Goal: Transaction & Acquisition: Purchase product/service

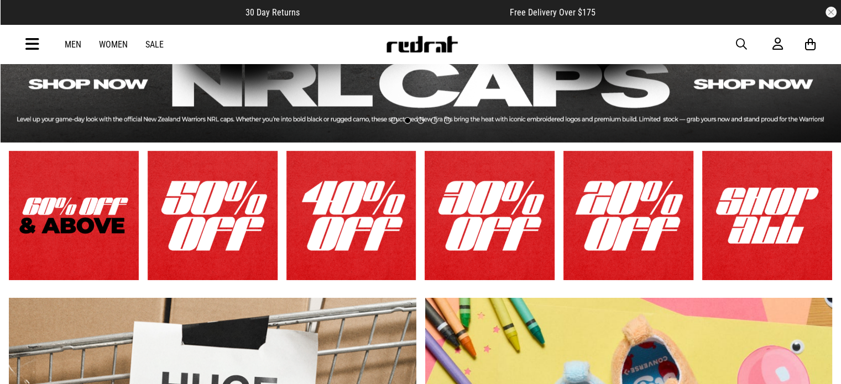
scroll to position [280, 0]
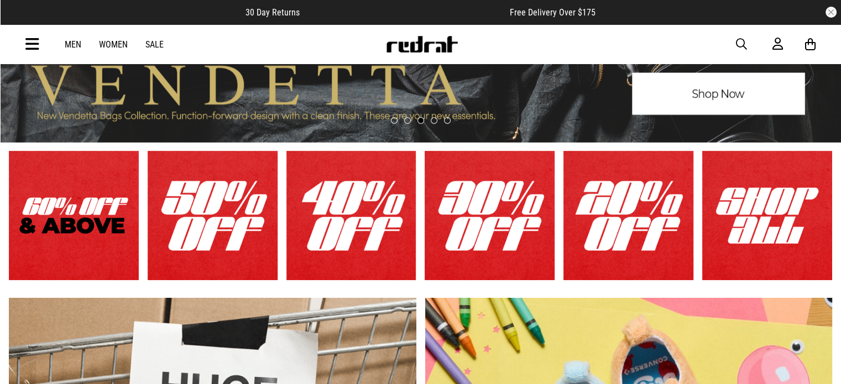
click at [114, 225] on link "1 / 6" at bounding box center [74, 216] width 130 height 130
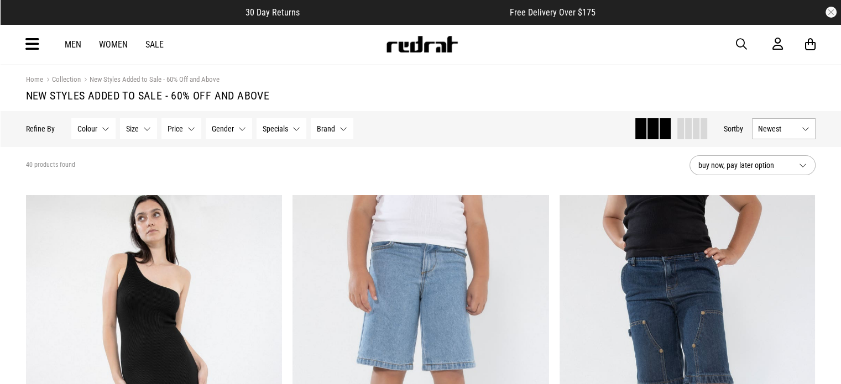
click at [234, 129] on button "Gender None selected" at bounding box center [229, 128] width 46 height 21
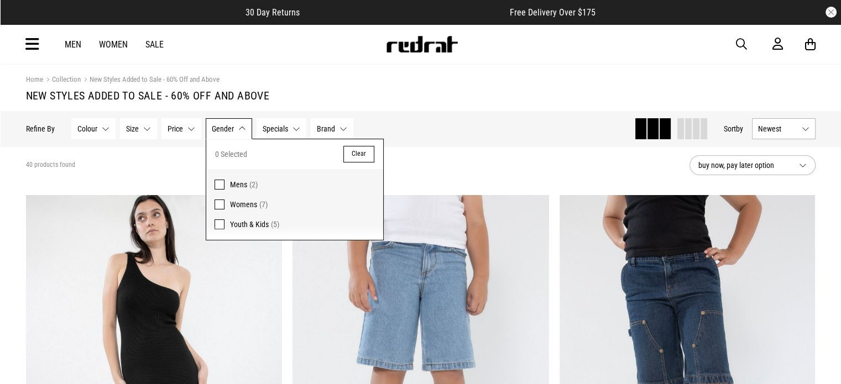
click at [231, 183] on span "Mens" at bounding box center [238, 184] width 17 height 9
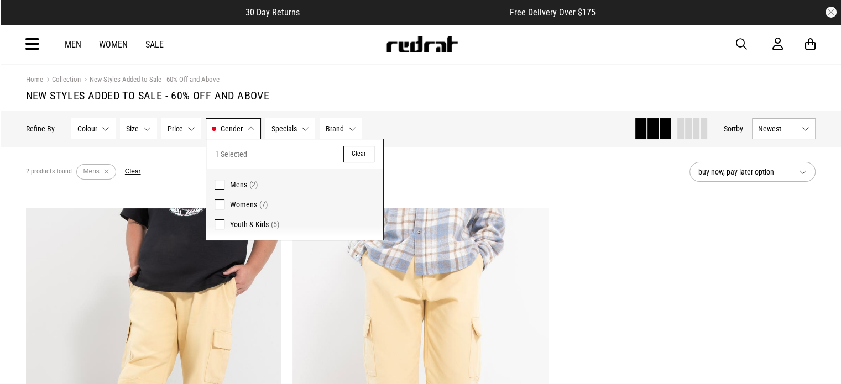
click at [479, 72] on section "Home Collection New Styles Added to Sale - 60% Off and Above New Styles Added t…" at bounding box center [420, 88] width 789 height 46
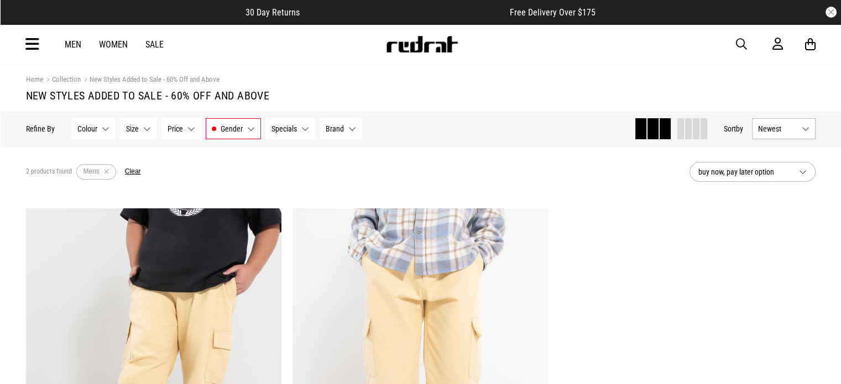
click at [300, 127] on button "Specials None selected" at bounding box center [290, 128] width 50 height 21
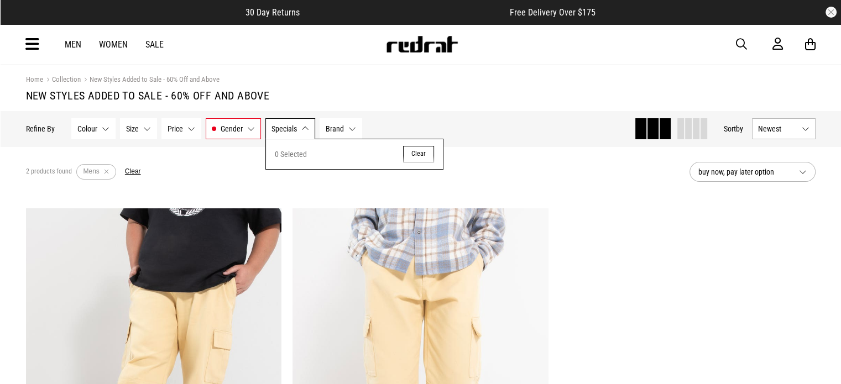
click at [300, 127] on button "Specials None selected" at bounding box center [290, 128] width 50 height 21
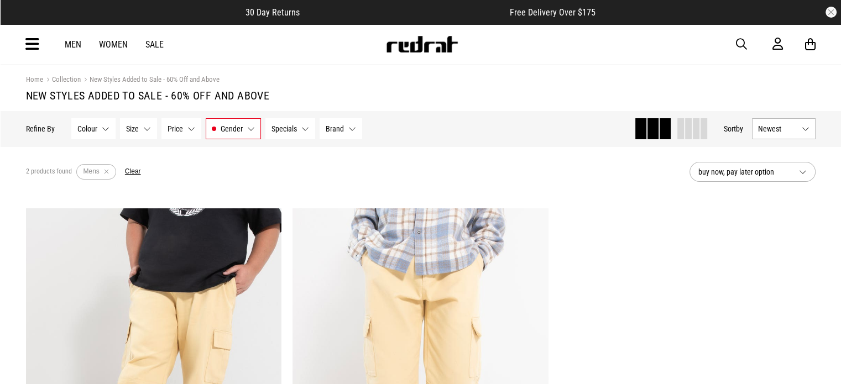
click at [71, 46] on link "Men" at bounding box center [73, 44] width 17 height 11
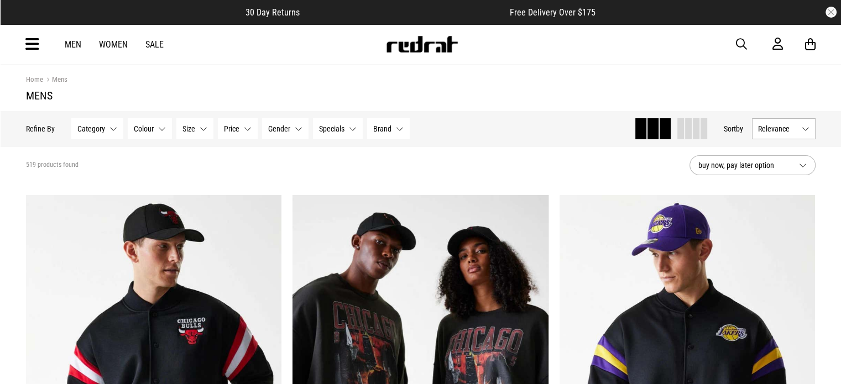
click at [20, 44] on div "Men Women Sale Sign in New Back Footwear Back Mens Back Womens Back Youth & Kid…" at bounding box center [420, 44] width 807 height 40
click at [113, 129] on button "Category None selected" at bounding box center [97, 128] width 52 height 21
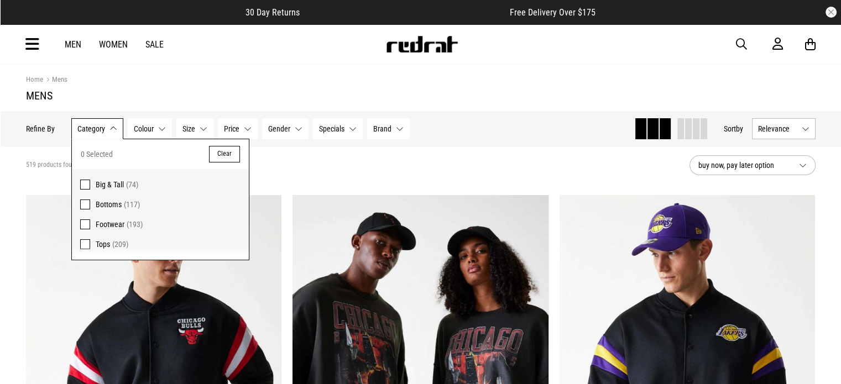
click at [172, 83] on div "Home Mens" at bounding box center [420, 80] width 789 height 12
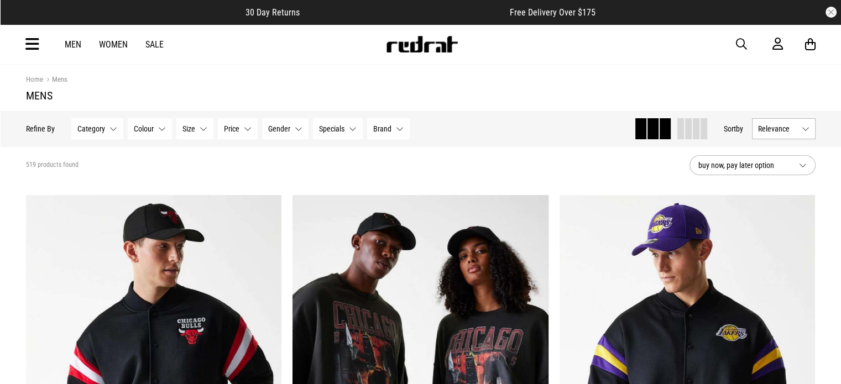
click at [774, 134] on button "Relevance" at bounding box center [784, 128] width 64 height 21
click at [767, 170] on li "Popular" at bounding box center [783, 169] width 62 height 20
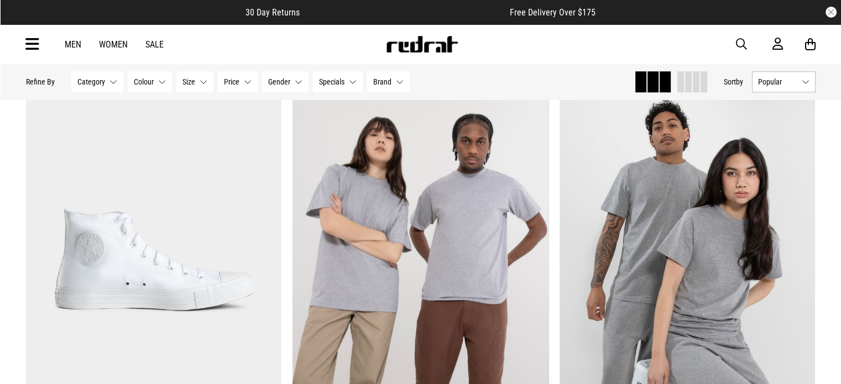
scroll to position [935, 0]
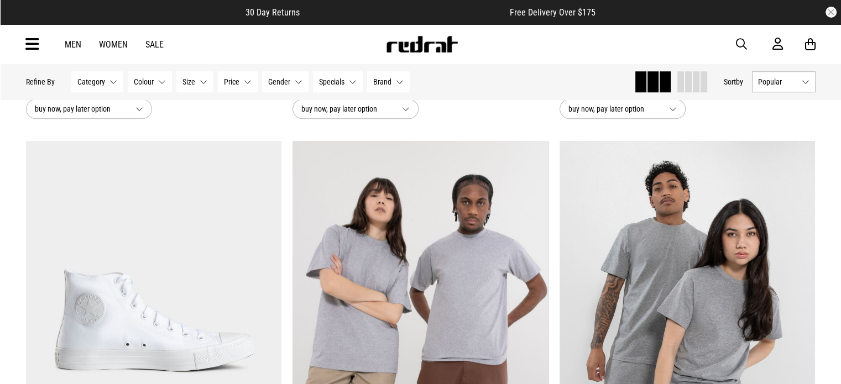
click at [72, 44] on link "Men" at bounding box center [73, 44] width 17 height 11
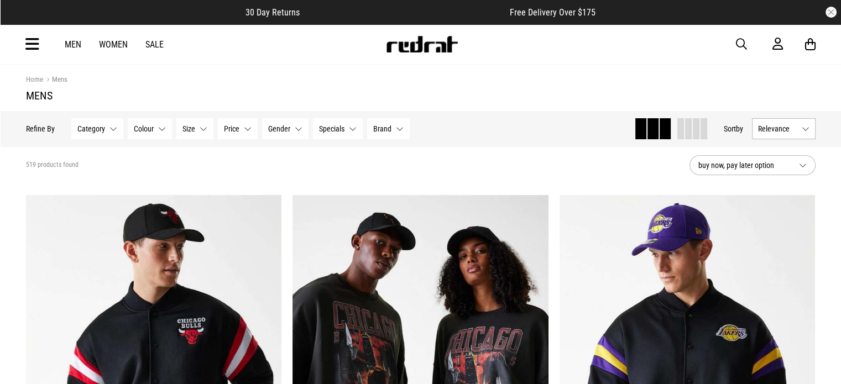
click at [29, 50] on icon at bounding box center [32, 44] width 14 height 18
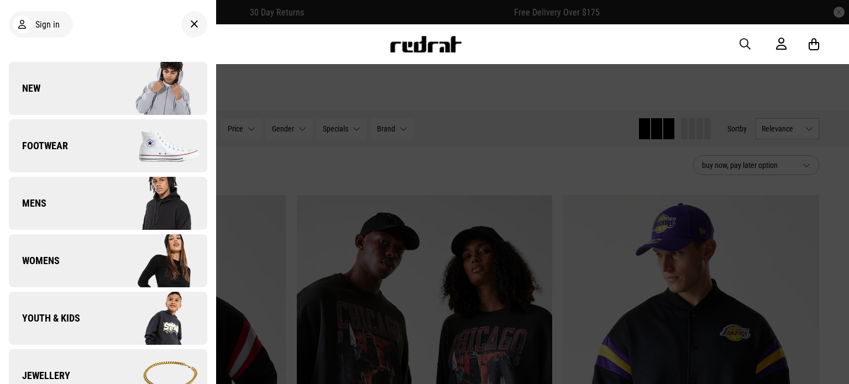
click at [101, 156] on link "Footwear" at bounding box center [108, 145] width 198 height 53
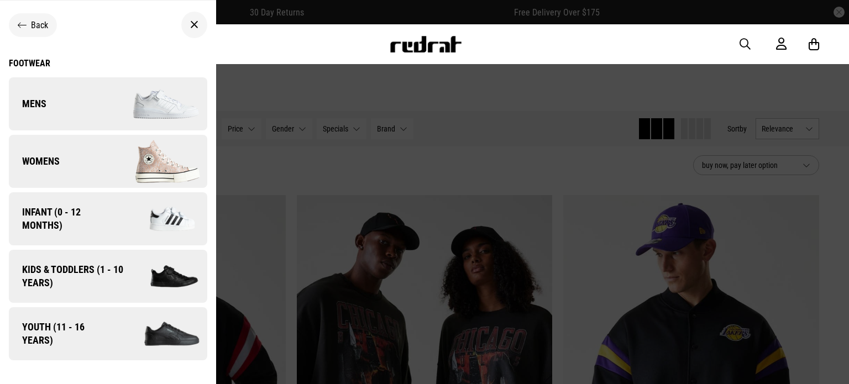
click at [78, 93] on link "Mens" at bounding box center [108, 103] width 198 height 53
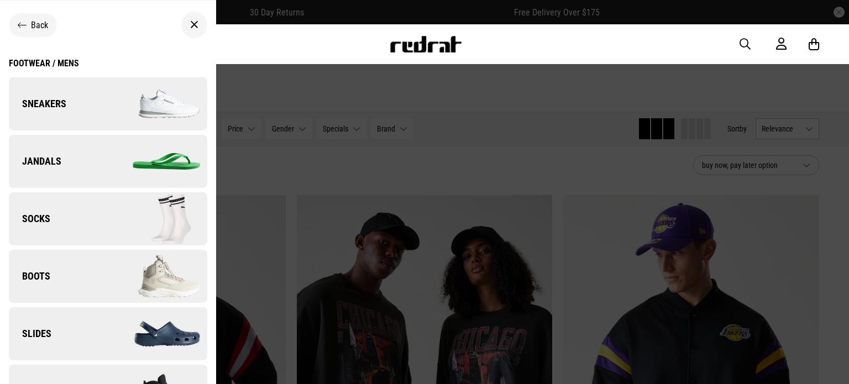
scroll to position [46, 0]
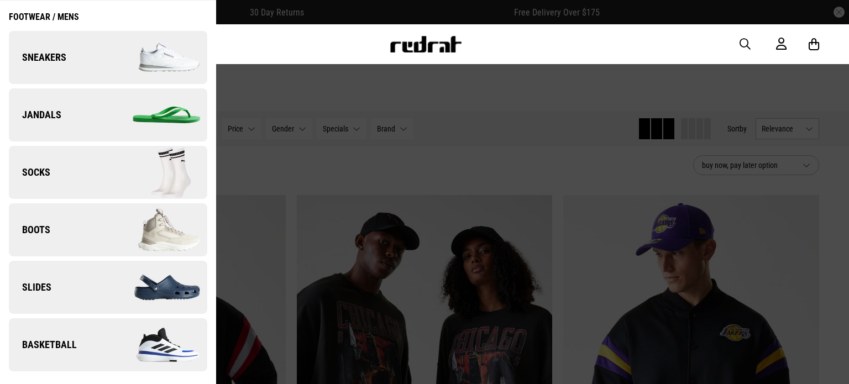
click at [115, 65] on img at bounding box center [157, 57] width 99 height 55
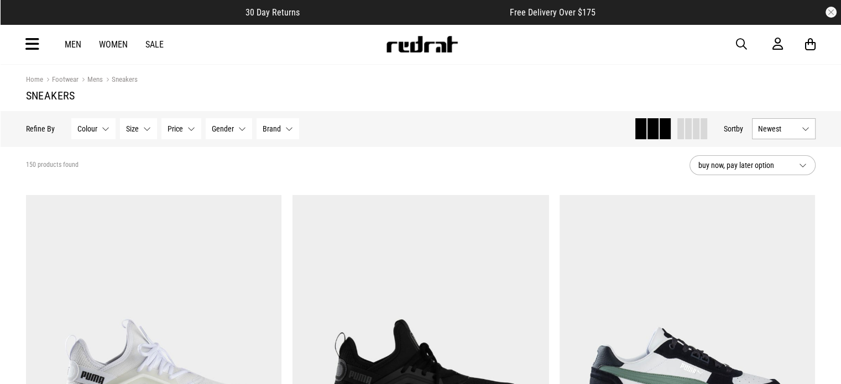
click at [741, 44] on span "button" at bounding box center [741, 44] width 11 height 13
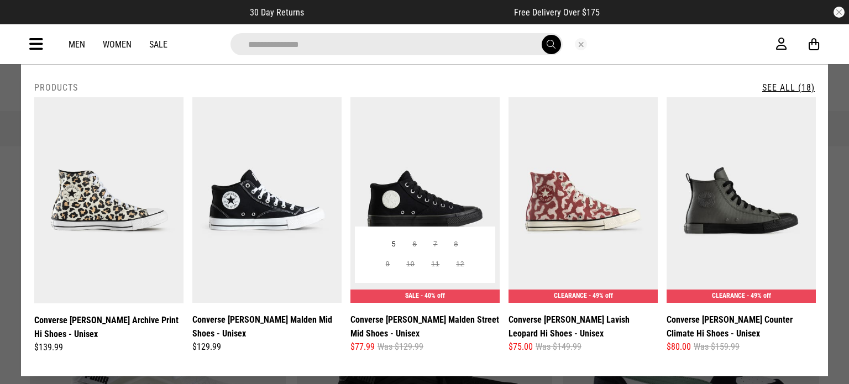
type input "**********"
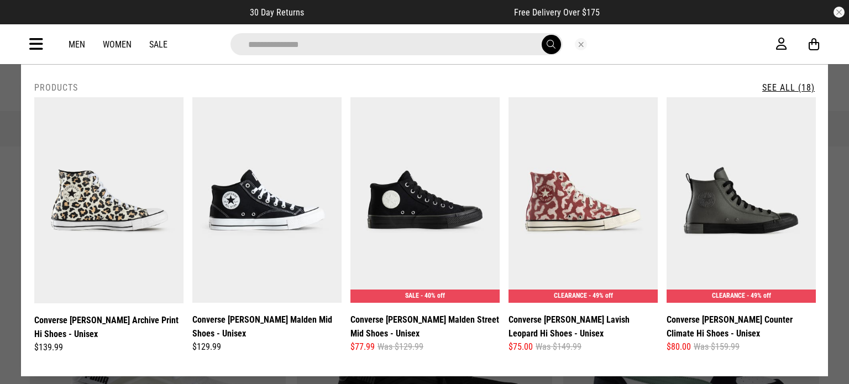
click at [36, 52] on icon at bounding box center [36, 44] width 14 height 18
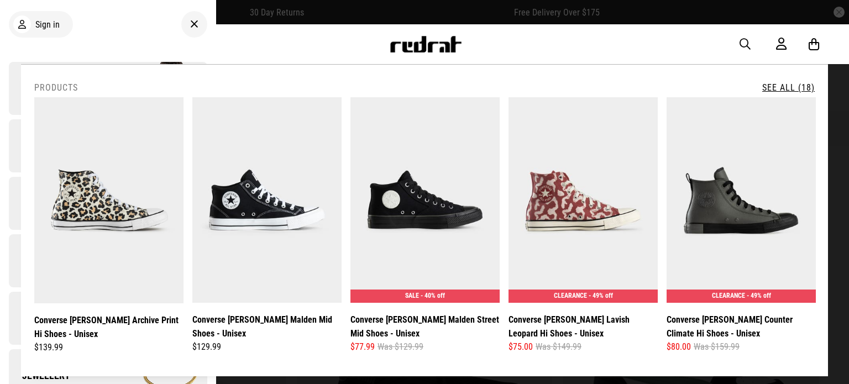
click at [784, 90] on link "See All (18)" at bounding box center [788, 87] width 53 height 11
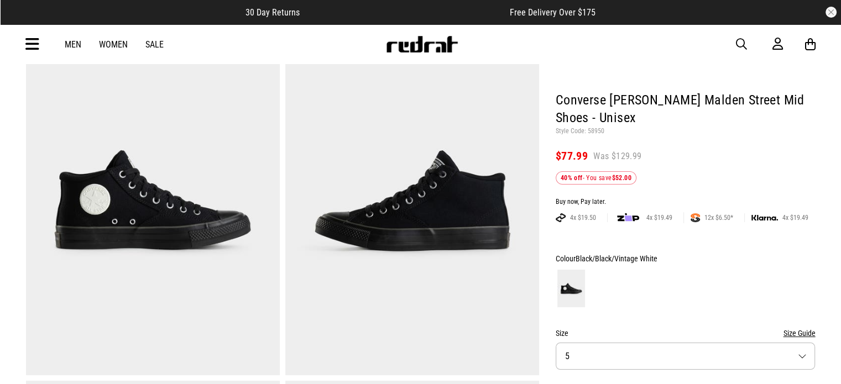
scroll to position [77, 0]
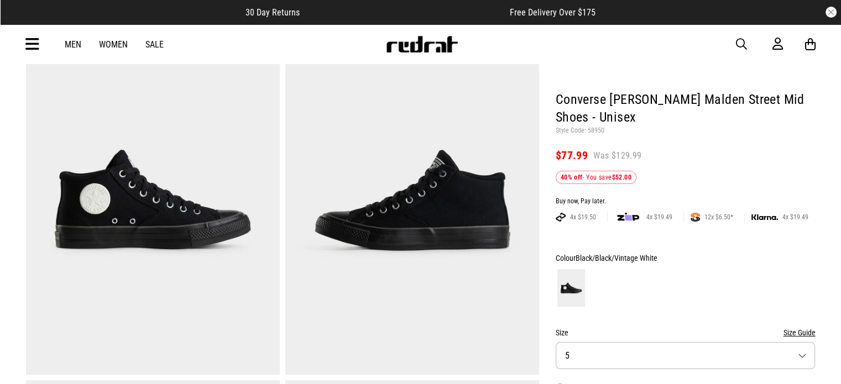
click at [205, 206] on img at bounding box center [153, 200] width 254 height 350
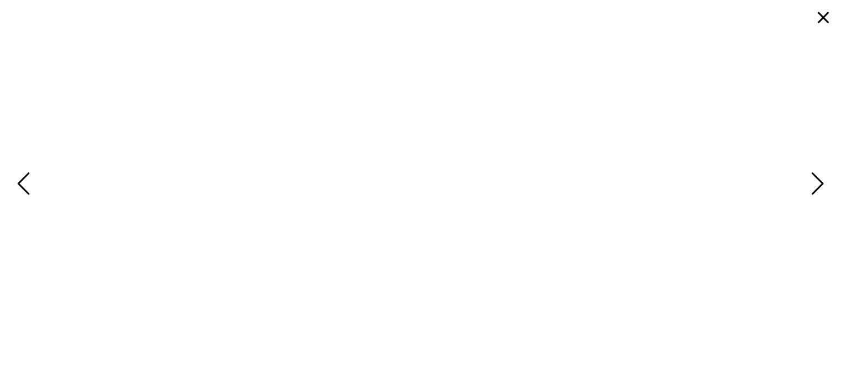
scroll to position [0, 0]
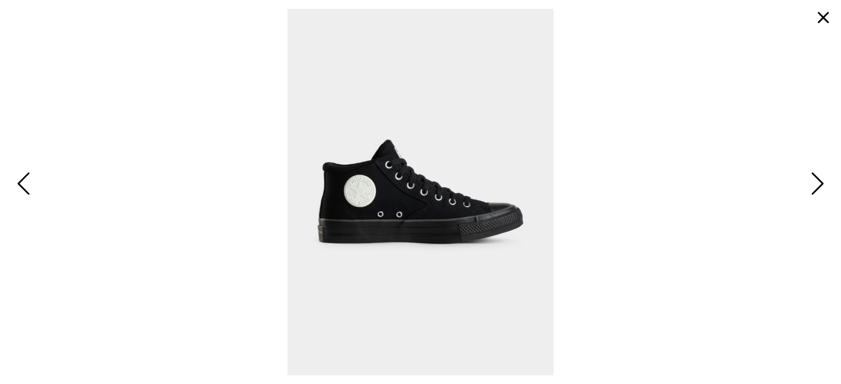
click at [814, 183] on span "Next" at bounding box center [815, 185] width 17 height 32
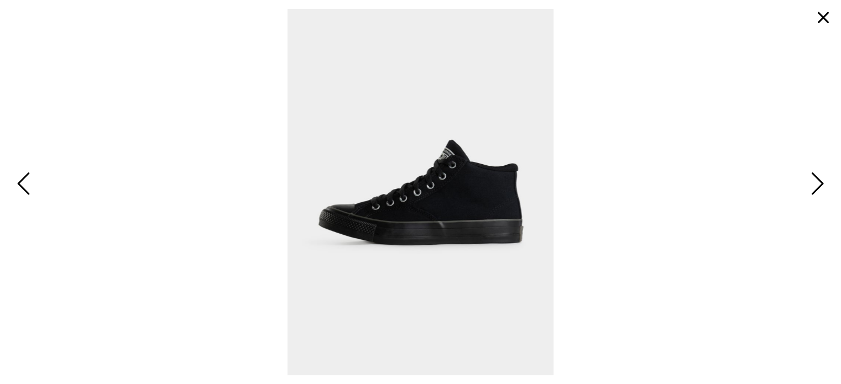
click at [814, 183] on span "Next" at bounding box center [815, 185] width 17 height 32
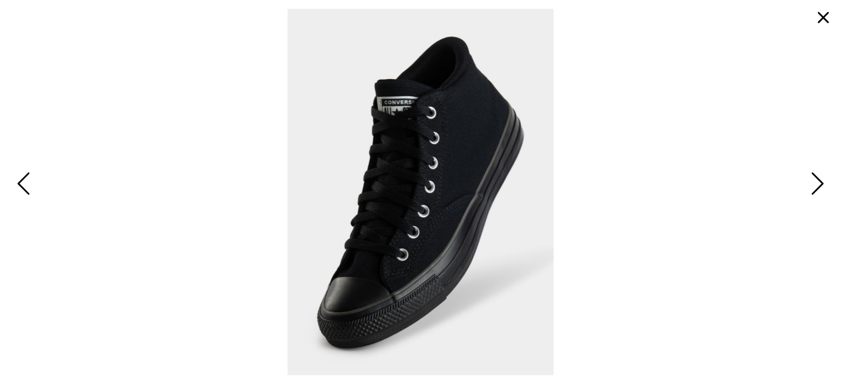
click at [814, 183] on span "Next" at bounding box center [815, 185] width 17 height 32
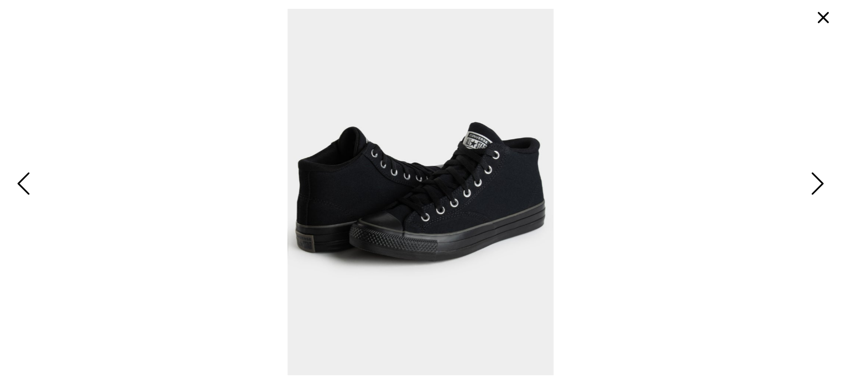
click at [814, 183] on span "Next" at bounding box center [815, 185] width 17 height 32
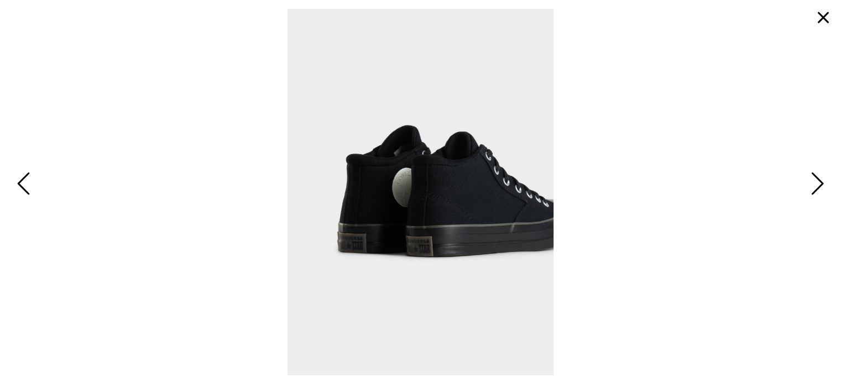
click at [825, 17] on button "button" at bounding box center [823, 17] width 27 height 27
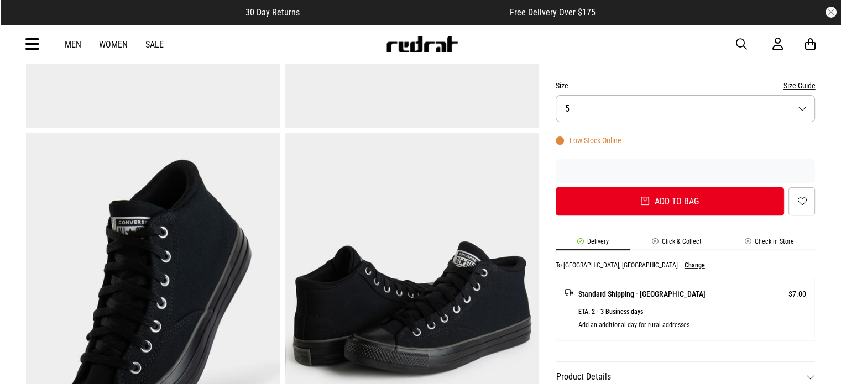
scroll to position [325, 0]
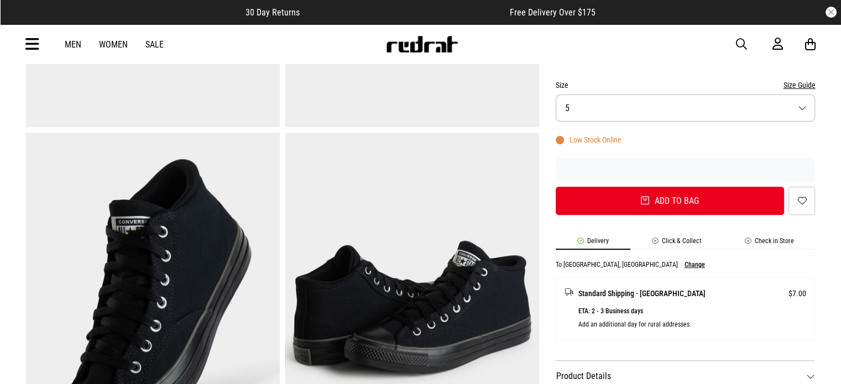
click at [681, 110] on button "Size 5" at bounding box center [686, 108] width 260 height 27
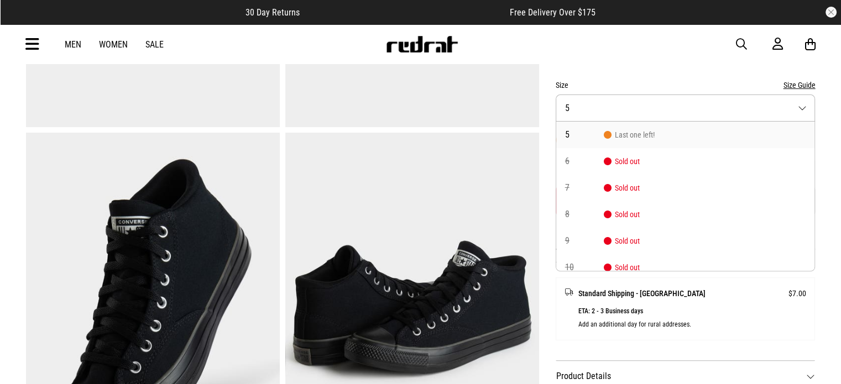
scroll to position [62, 0]
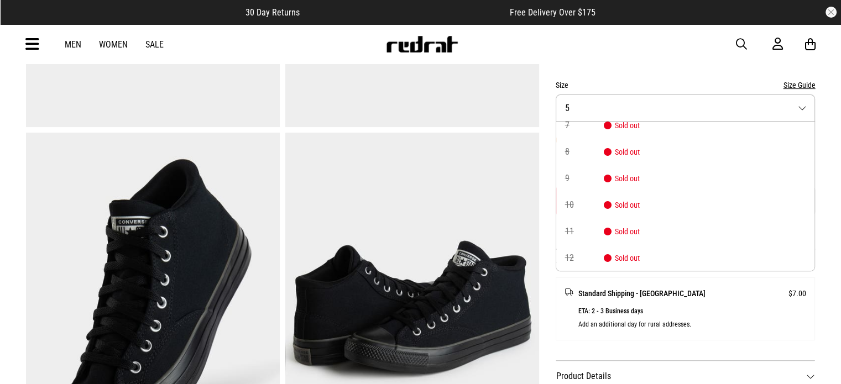
click at [645, 36] on div "Men Women Sale Sign in New Back Footwear Back Mens Back Womens Back Youth & Kid…" at bounding box center [420, 44] width 807 height 40
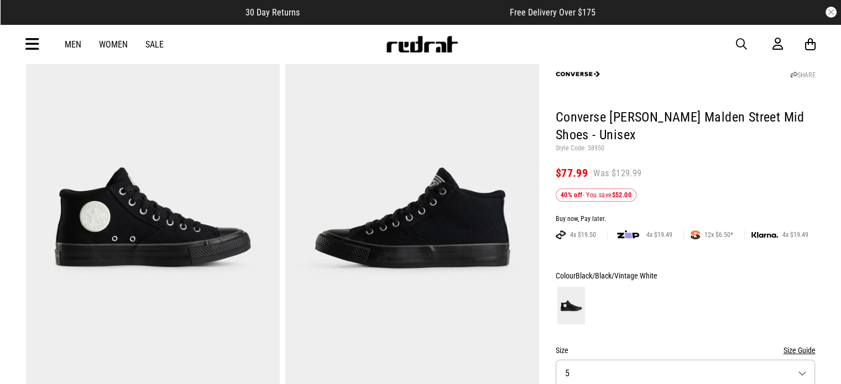
scroll to position [0, 0]
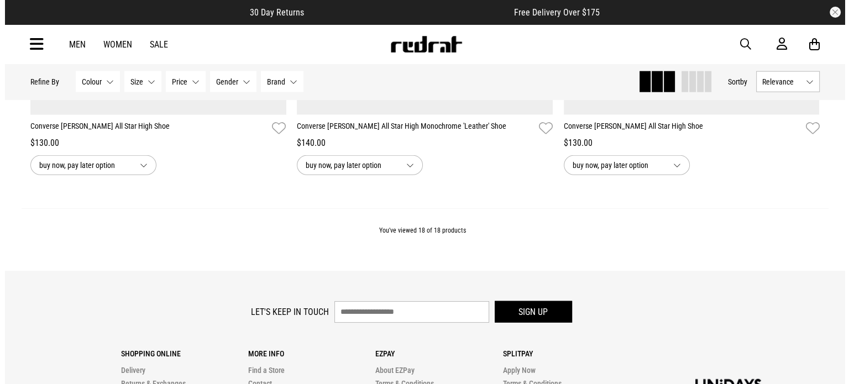
scroll to position [2835, 0]
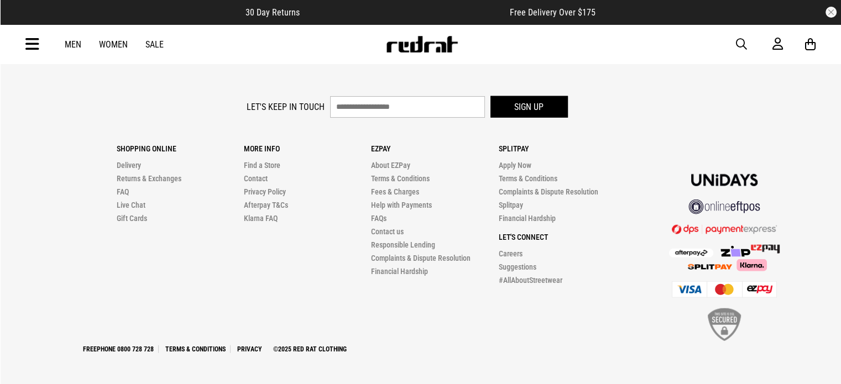
click at [36, 48] on icon at bounding box center [32, 44] width 14 height 18
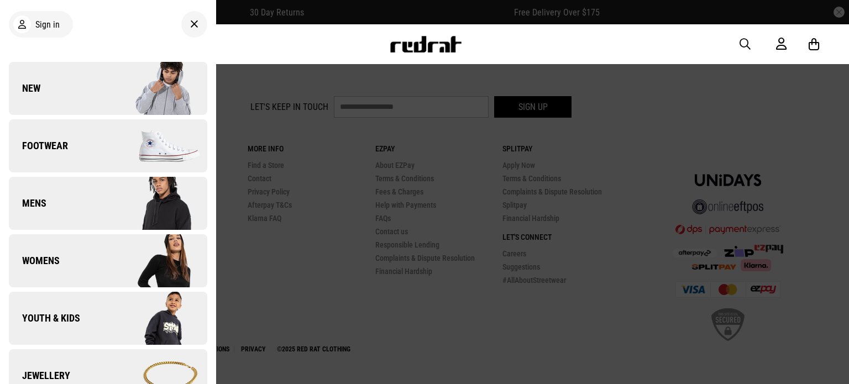
click at [70, 149] on link "Footwear" at bounding box center [108, 145] width 198 height 53
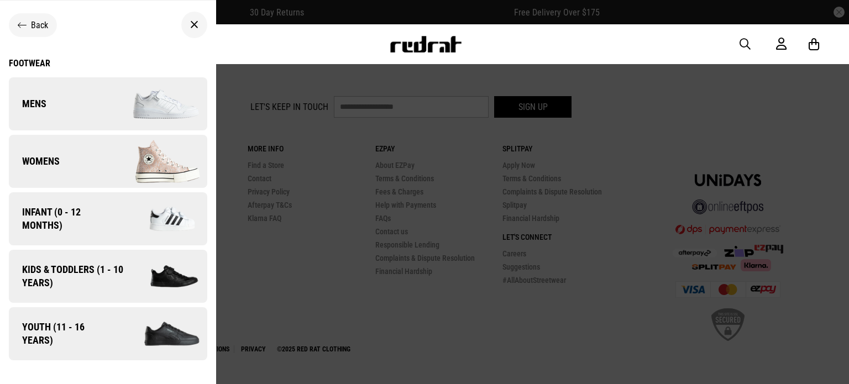
click at [83, 103] on link "Mens" at bounding box center [108, 103] width 198 height 53
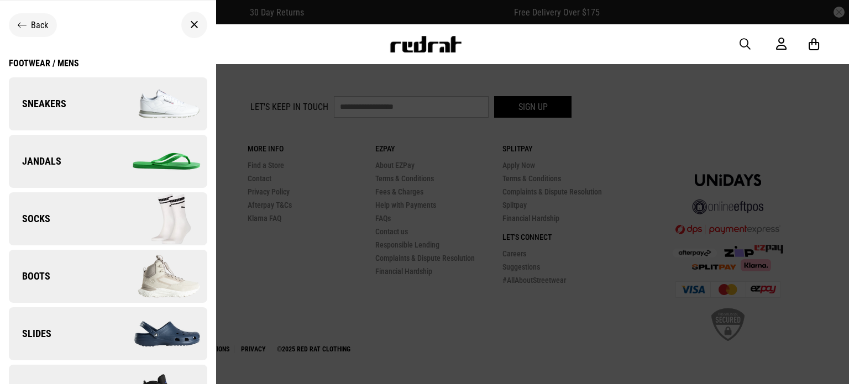
click at [90, 102] on link "Sneakers" at bounding box center [108, 103] width 198 height 53
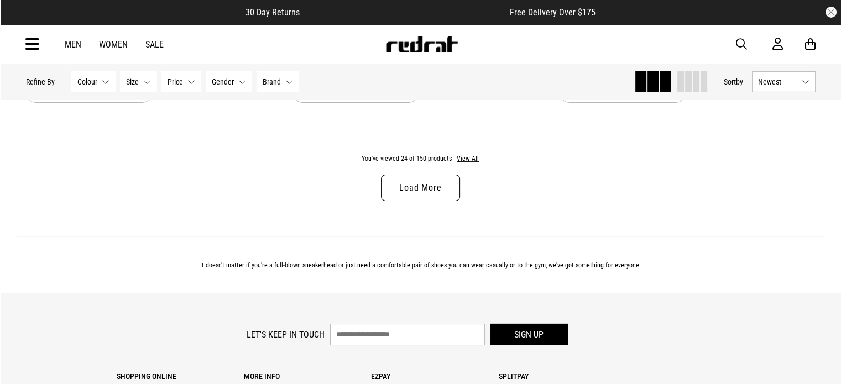
scroll to position [3590, 0]
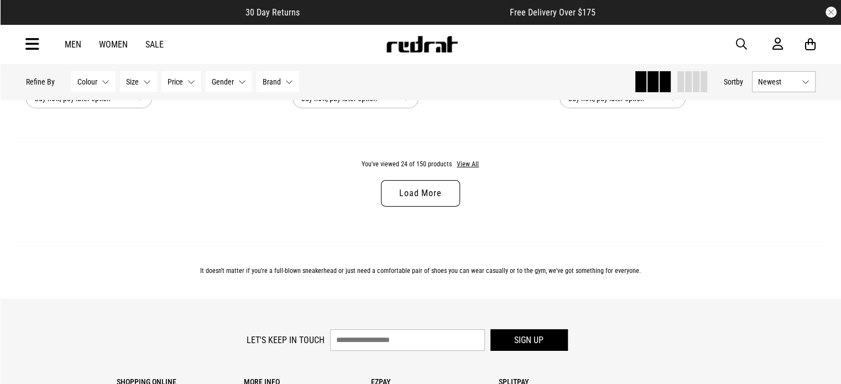
click at [429, 194] on link "Load More" at bounding box center [420, 193] width 78 height 27
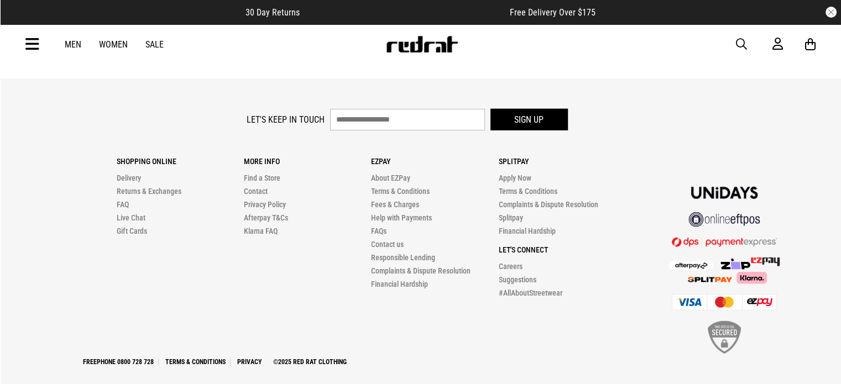
scroll to position [7357, 0]
